Goal: Check status: Check status

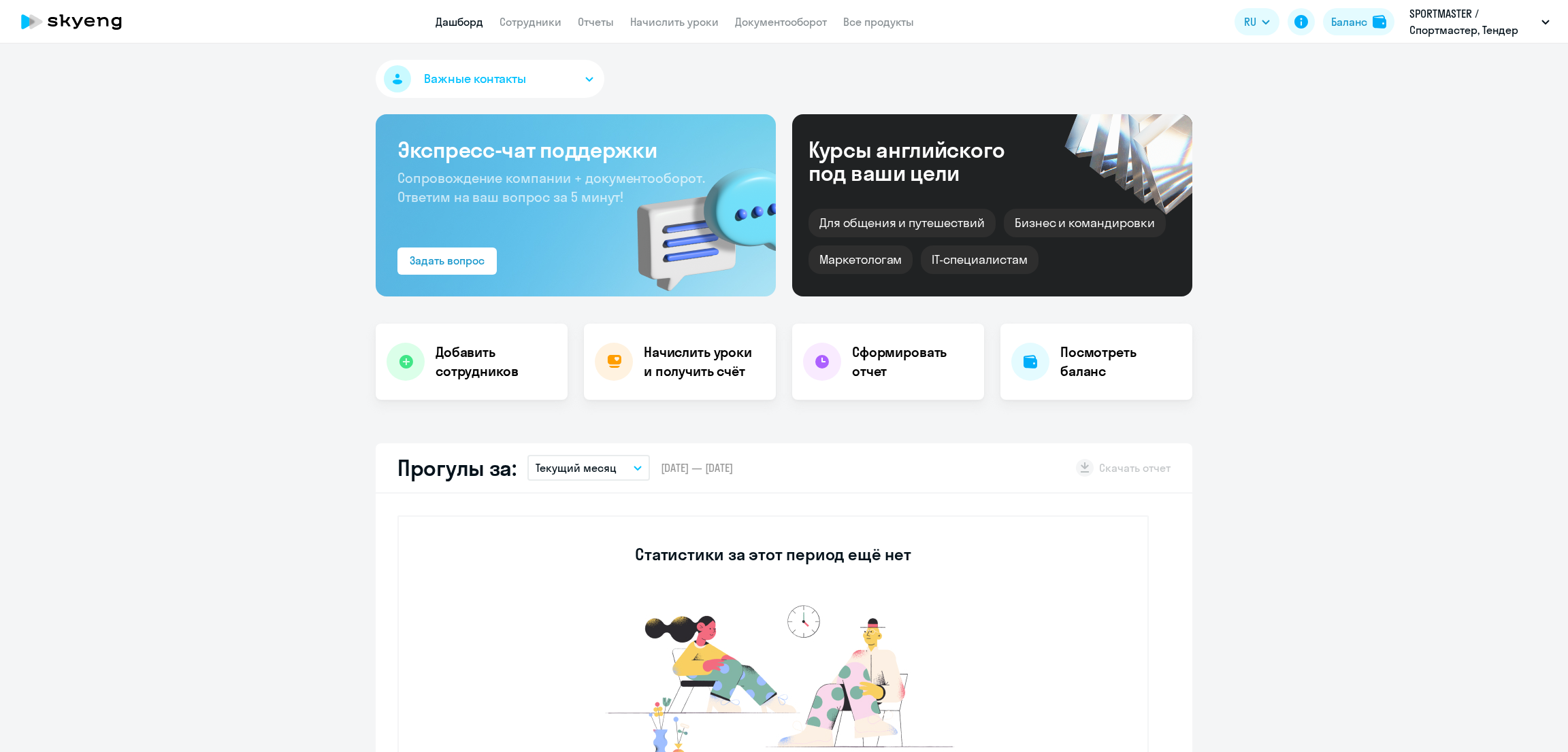
select select "30"
click at [1358, 13] on button "Баланс" at bounding box center [1358, 22] width 72 height 28
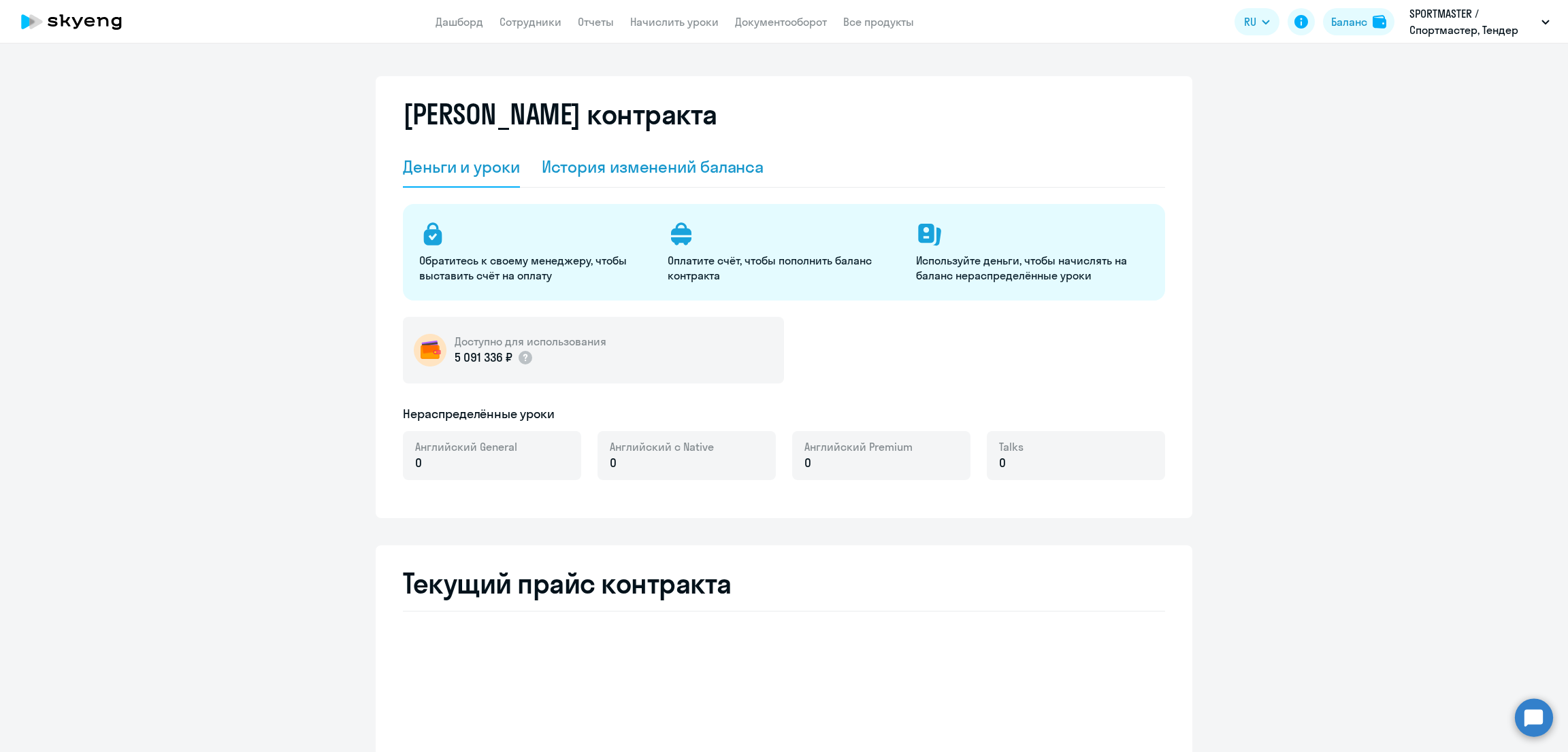
select select "english_adult_not_native_speaker"
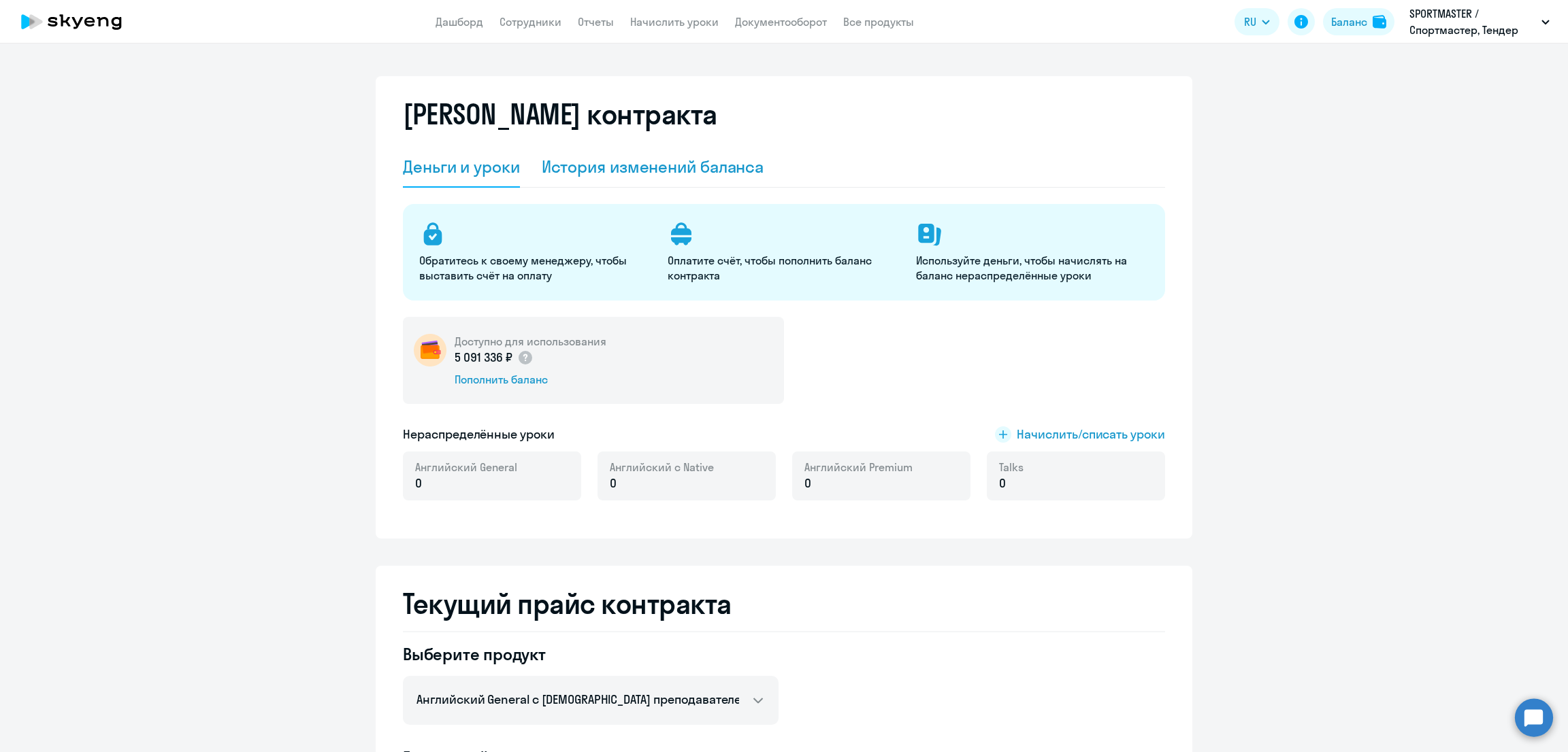
click at [664, 176] on div "История изменений баланса" at bounding box center [653, 167] width 222 height 22
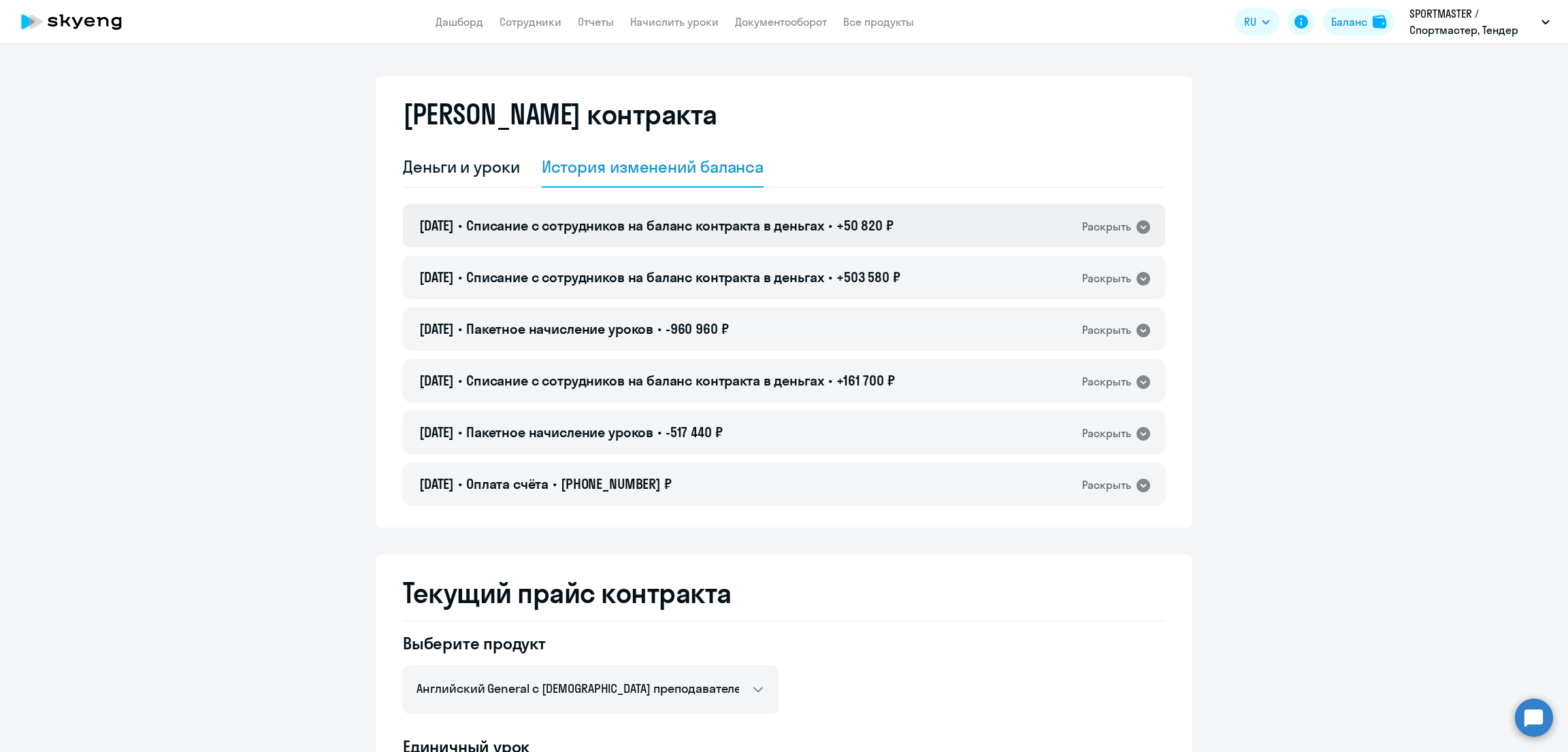
click at [693, 220] on span "Списание с сотрудников на баланс контракта в деньгах" at bounding box center [645, 225] width 358 height 17
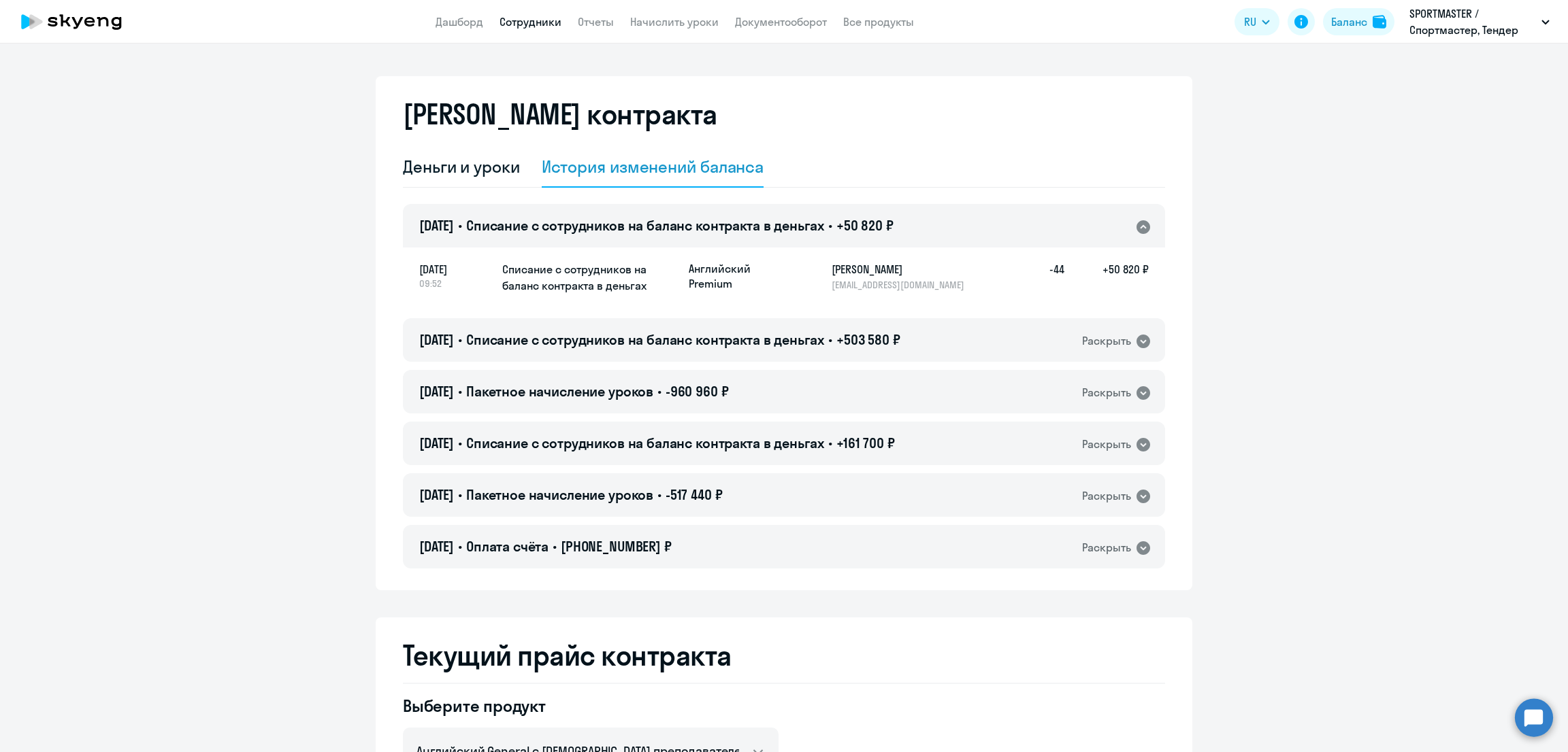
click at [545, 23] on link "Сотрудники" at bounding box center [530, 22] width 62 height 13
select select "30"
